Goal: Task Accomplishment & Management: Use online tool/utility

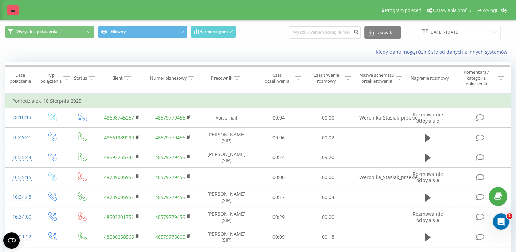
click at [14, 12] on icon at bounding box center [13, 10] width 4 height 5
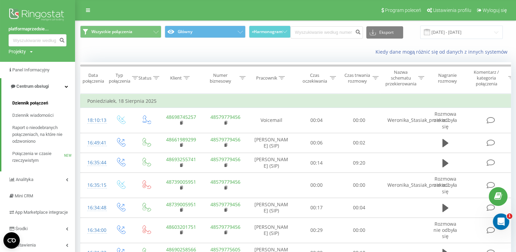
click at [30, 105] on span "Dziennik połączeń" at bounding box center [30, 103] width 36 height 7
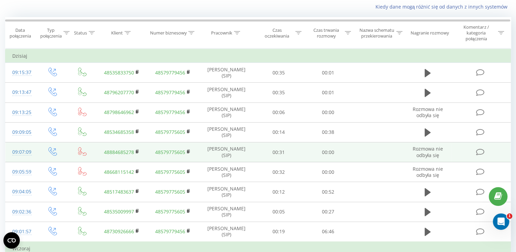
scroll to position [48, 0]
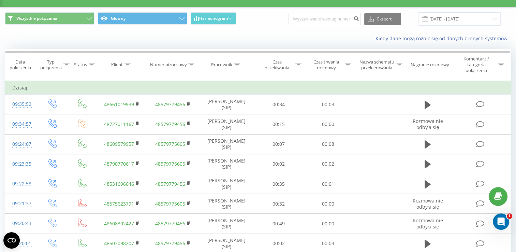
scroll to position [12, 0]
